Goal: Find specific page/section: Find specific page/section

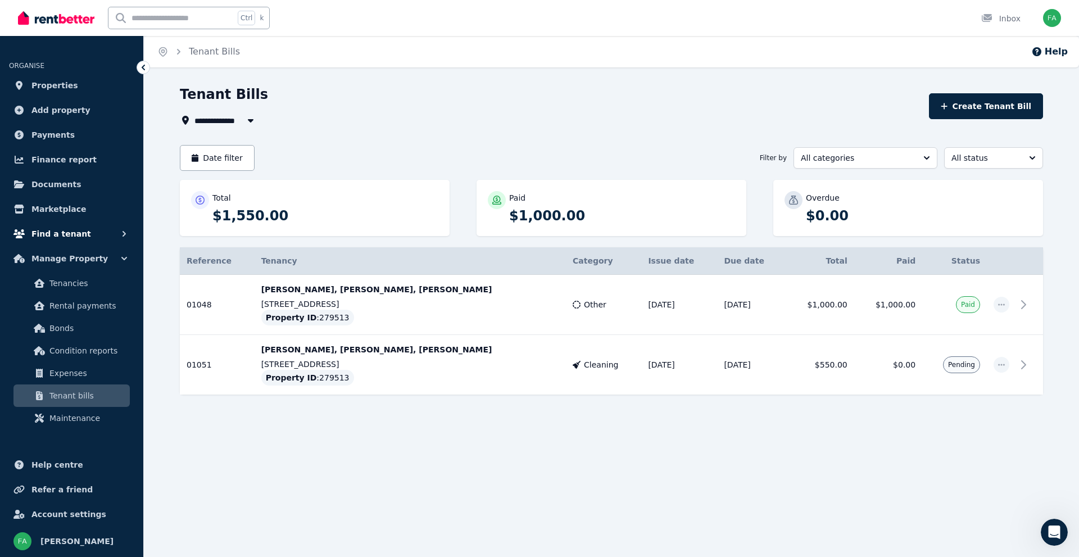
scroll to position [168, 0]
click at [393, 100] on div "Tenant Bills" at bounding box center [551, 95] width 742 height 21
click at [67, 232] on span "Find a tenant" at bounding box center [61, 233] width 60 height 13
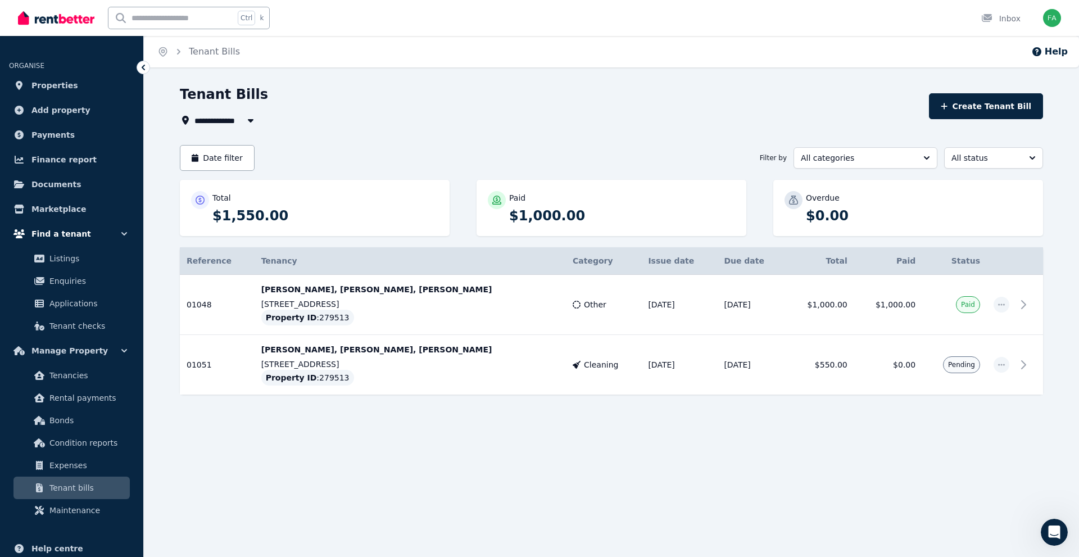
click at [70, 235] on span "Find a tenant" at bounding box center [61, 233] width 60 height 13
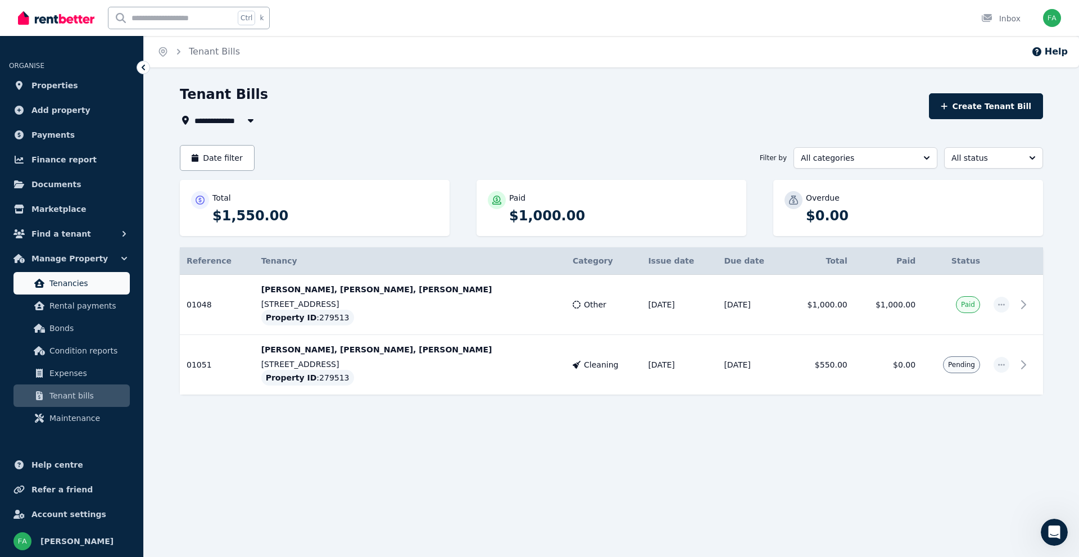
click at [76, 288] on span "Tenancies" at bounding box center [87, 283] width 76 height 13
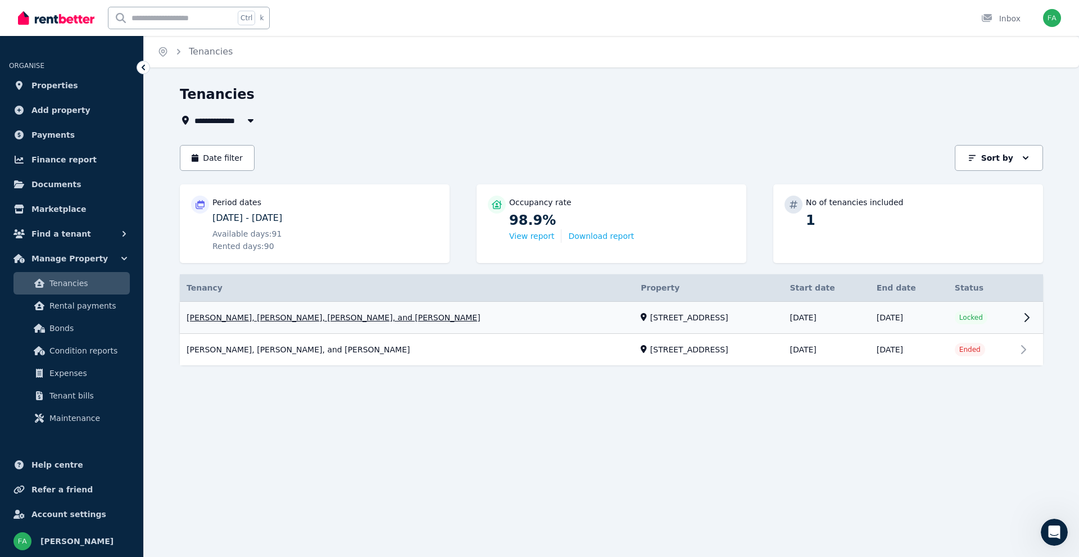
click at [424, 314] on link "View property details" at bounding box center [611, 318] width 863 height 32
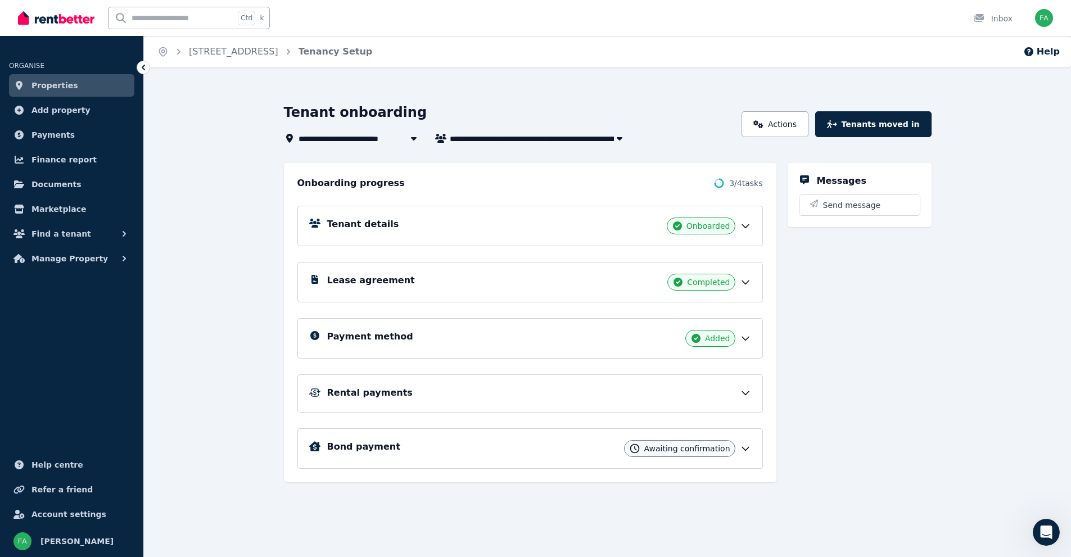
click at [745, 393] on icon at bounding box center [745, 392] width 11 height 11
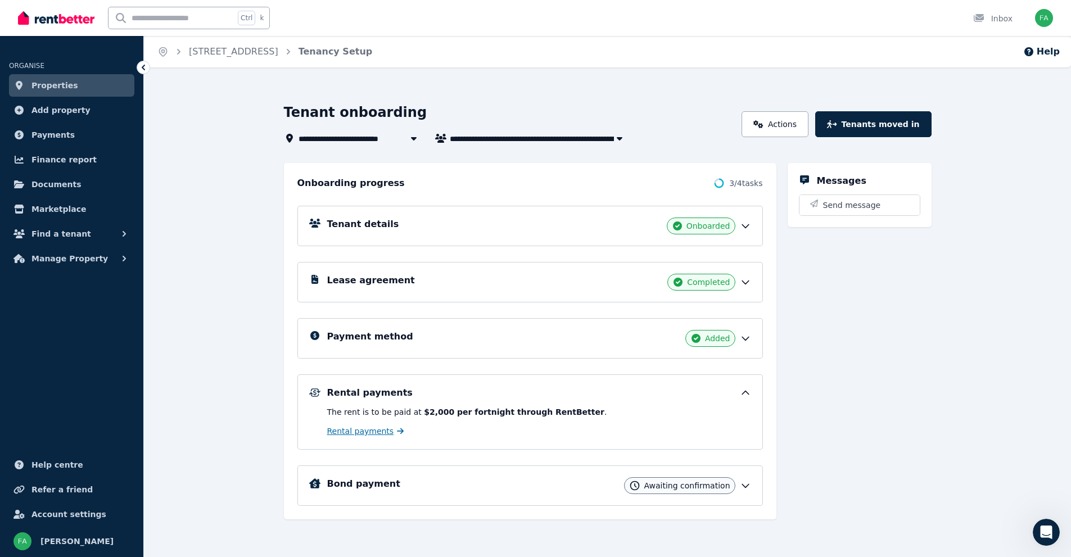
click at [367, 431] on span "Rental payments" at bounding box center [360, 430] width 67 height 11
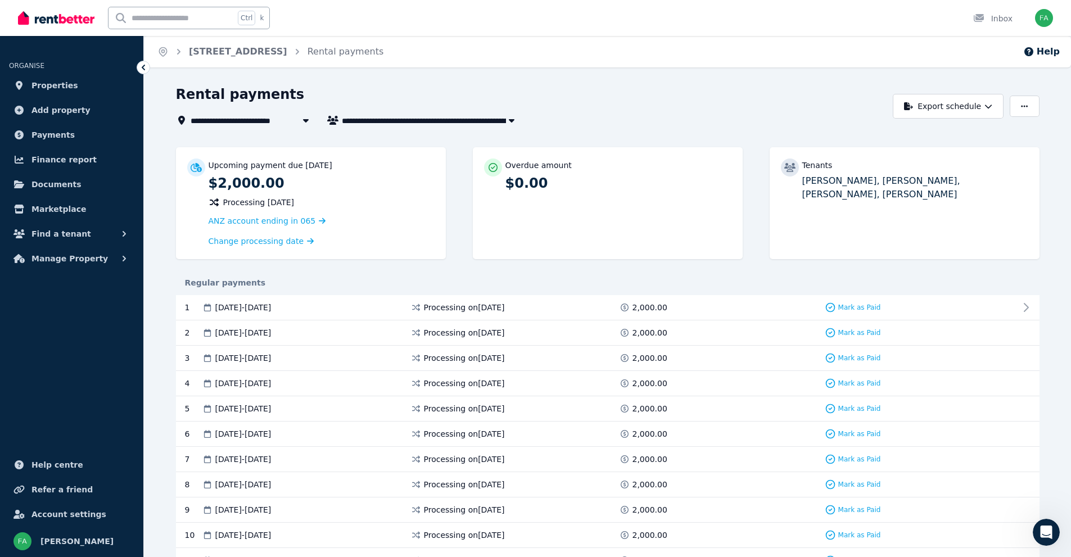
click at [654, 120] on div "**********" at bounding box center [531, 120] width 711 height 13
click at [609, 85] on div "Rental payments" at bounding box center [531, 95] width 711 height 21
click at [653, 87] on div "Rental payments" at bounding box center [531, 95] width 711 height 21
click at [43, 257] on span "Manage Property" at bounding box center [69, 258] width 76 height 13
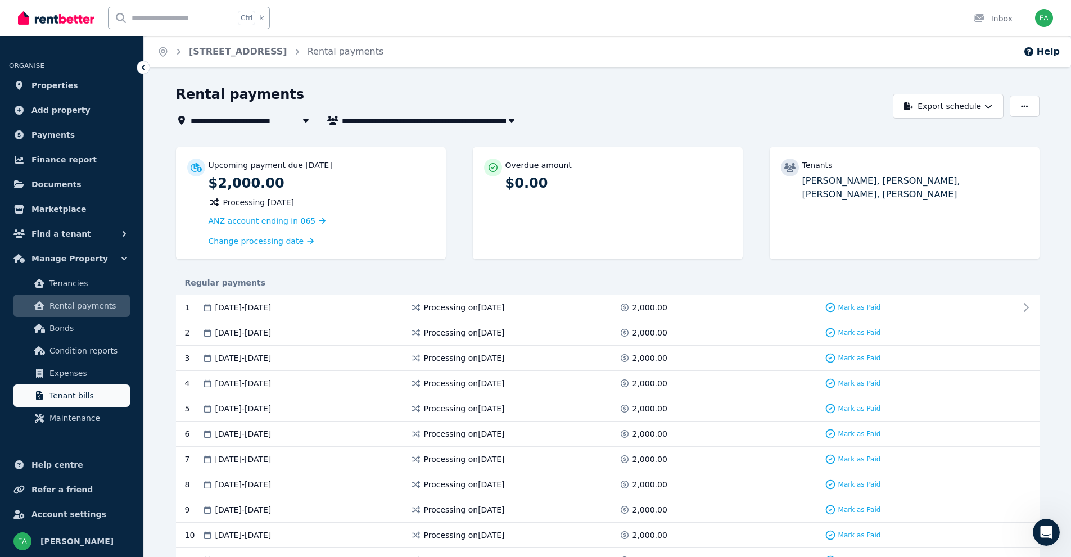
click at [56, 397] on span "Tenant bills" at bounding box center [87, 395] width 76 height 13
